Goal: Navigation & Orientation: Understand site structure

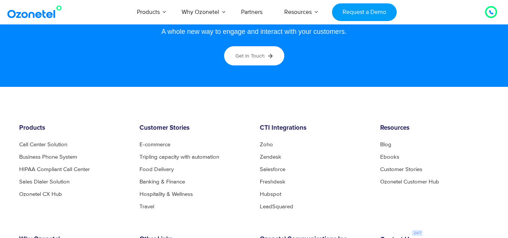
scroll to position [3987, 0]
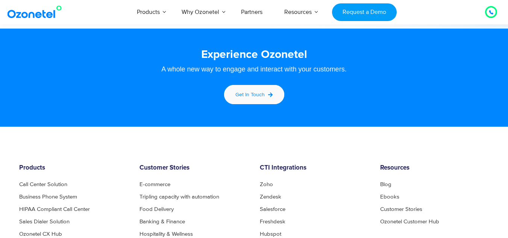
click at [245, 97] on span "Get in touch" at bounding box center [249, 94] width 29 height 6
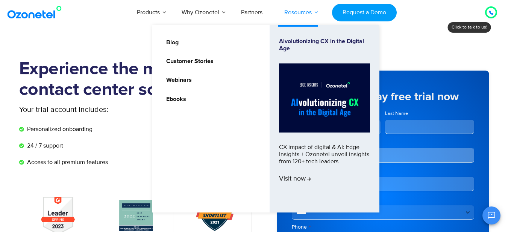
click at [297, 13] on link "Resources" at bounding box center [297, 12] width 49 height 25
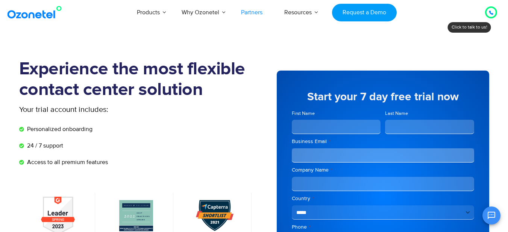
click at [248, 13] on link "Partners" at bounding box center [251, 12] width 43 height 25
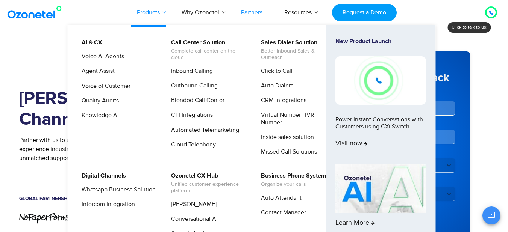
click at [166, 8] on link "Products" at bounding box center [148, 12] width 45 height 25
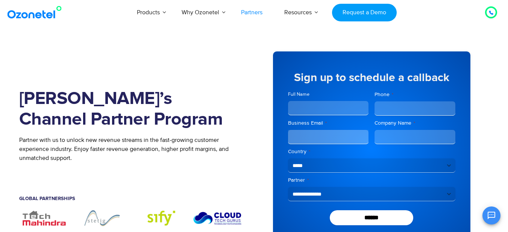
click at [53, 66] on div "[PERSON_NAME]’s Channel Partner Program Partner with us to unlock new revenue s…" at bounding box center [136, 148] width 235 height 217
